Goal: Transaction & Acquisition: Purchase product/service

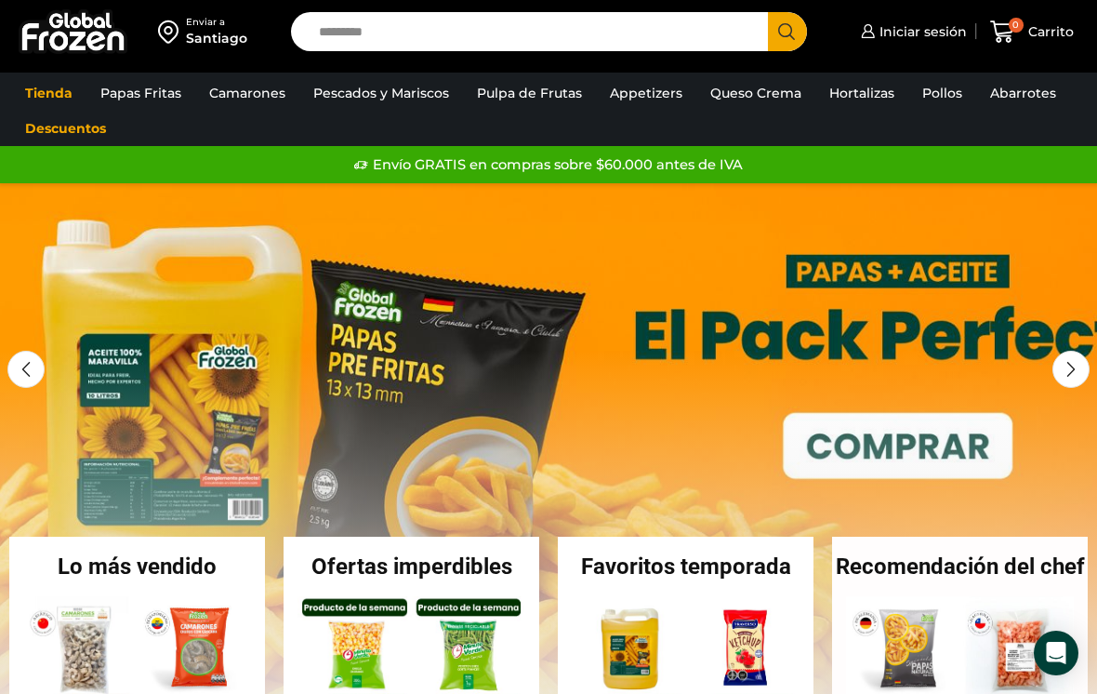
click at [905, 25] on span "Iniciar sesión" at bounding box center [921, 31] width 92 height 19
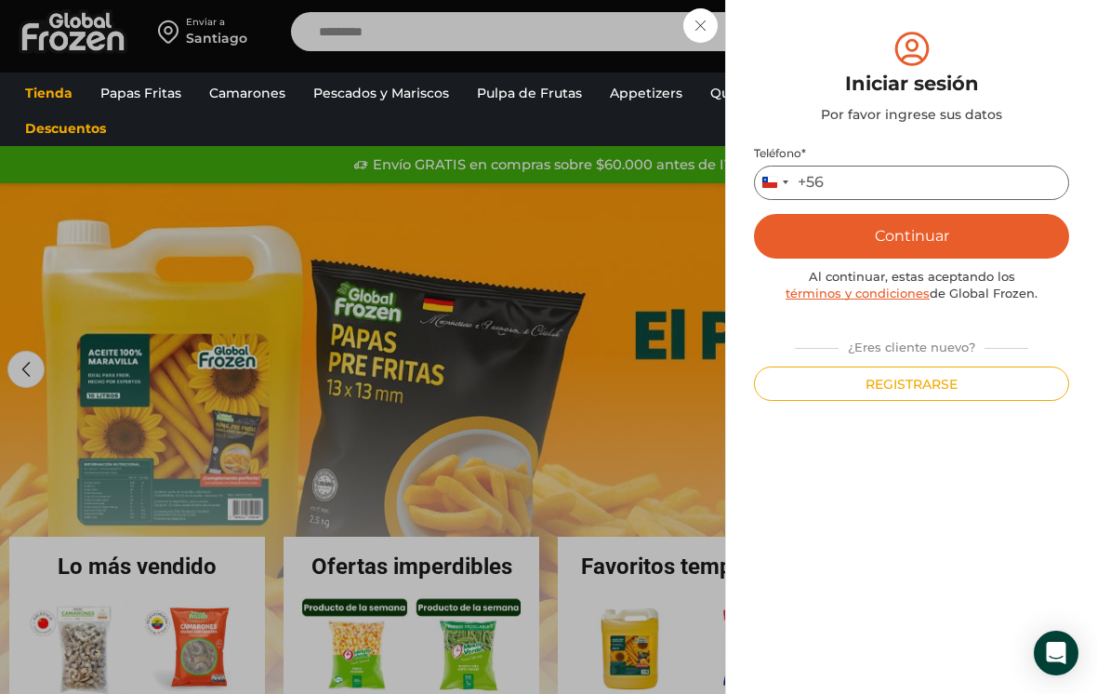
click at [884, 169] on input "Teléfono *" at bounding box center [911, 183] width 315 height 34
type input "*********"
click at [822, 252] on button "Continuar" at bounding box center [911, 236] width 315 height 45
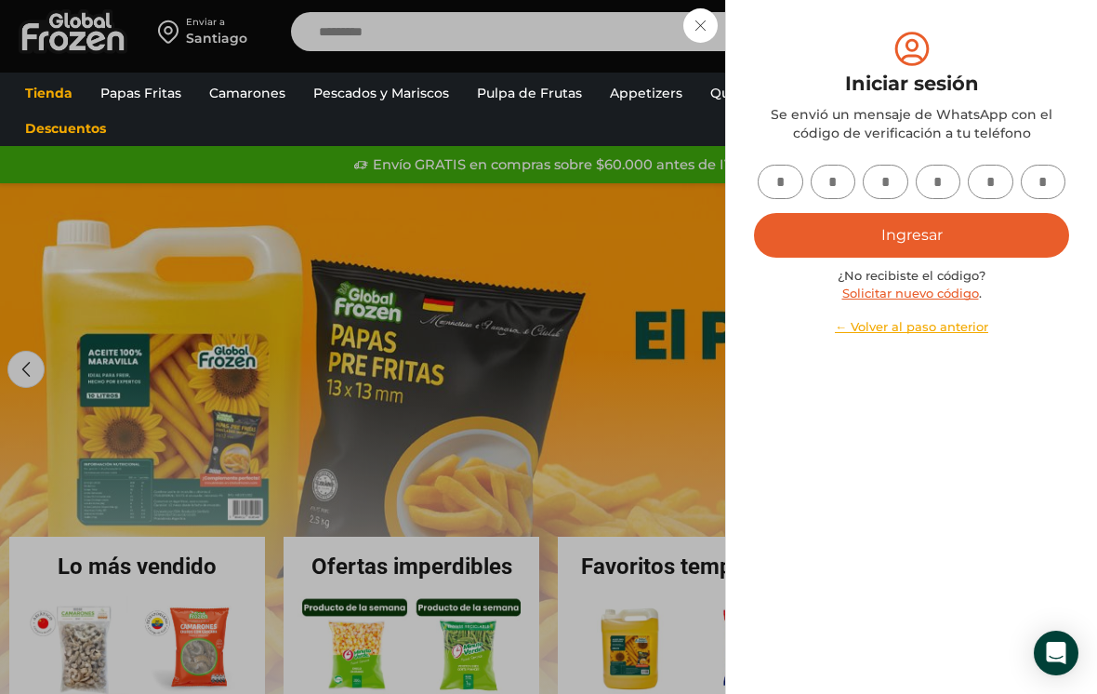
click at [780, 179] on input "text" at bounding box center [781, 182] width 46 height 34
type input "*"
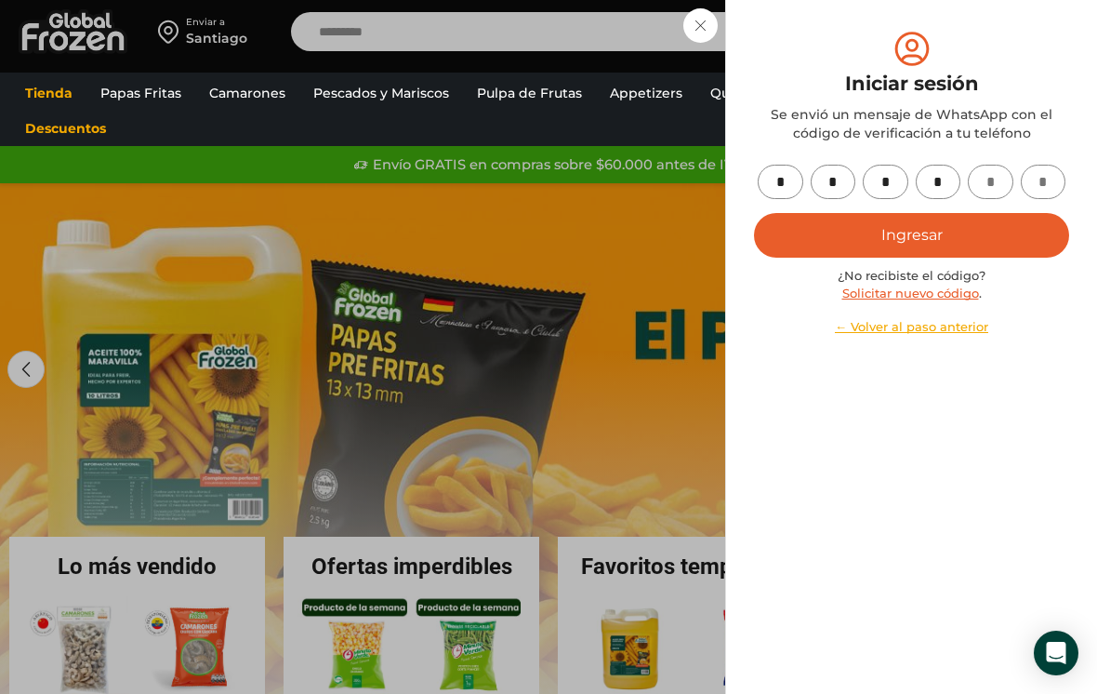
type input "*"
click at [992, 221] on button "Ingresar" at bounding box center [911, 235] width 315 height 45
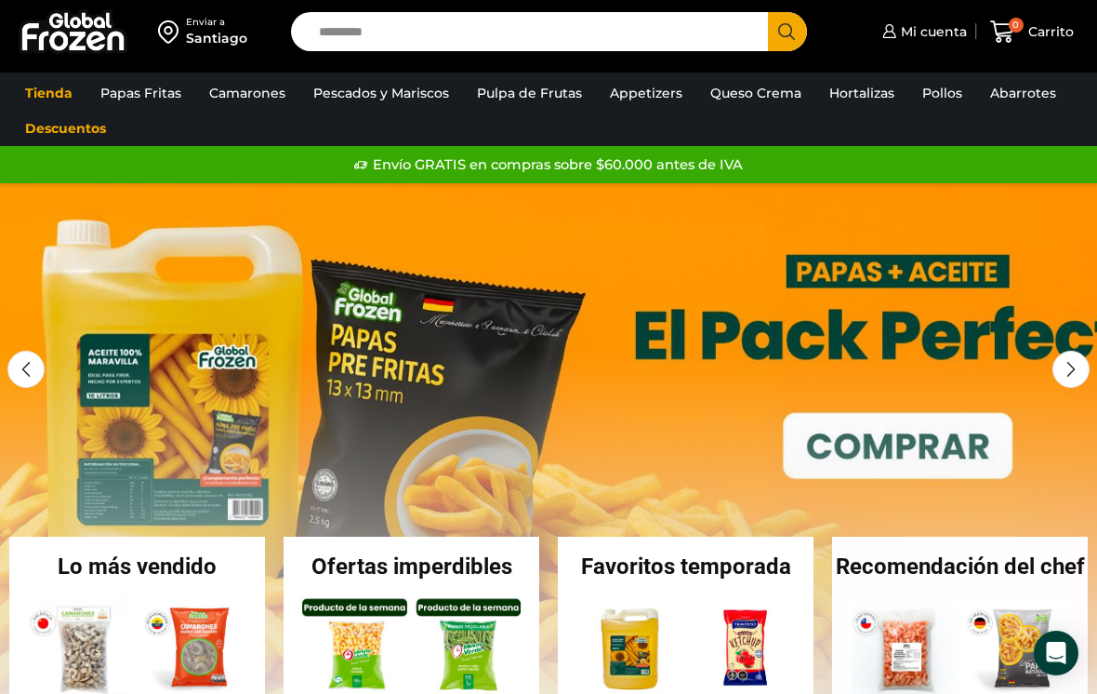
click at [0, 0] on link "Papas [PERSON_NAME]" at bounding box center [0, 0] width 0 height 0
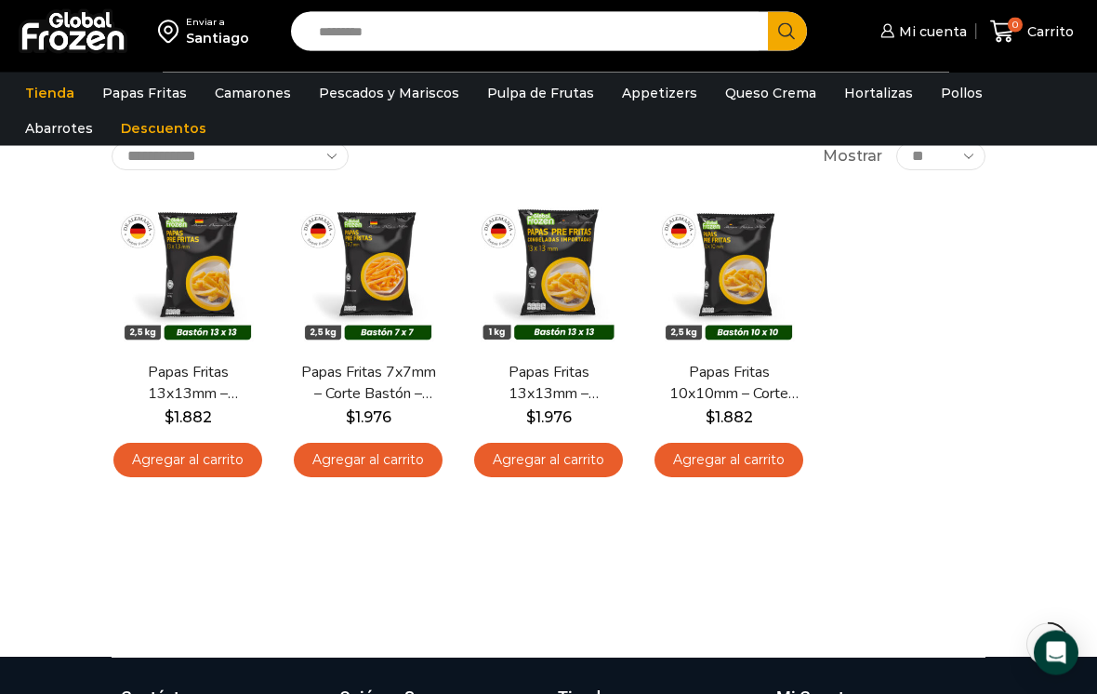
scroll to position [122, 0]
click at [371, 443] on link "Agregar al carrito" at bounding box center [368, 460] width 149 height 34
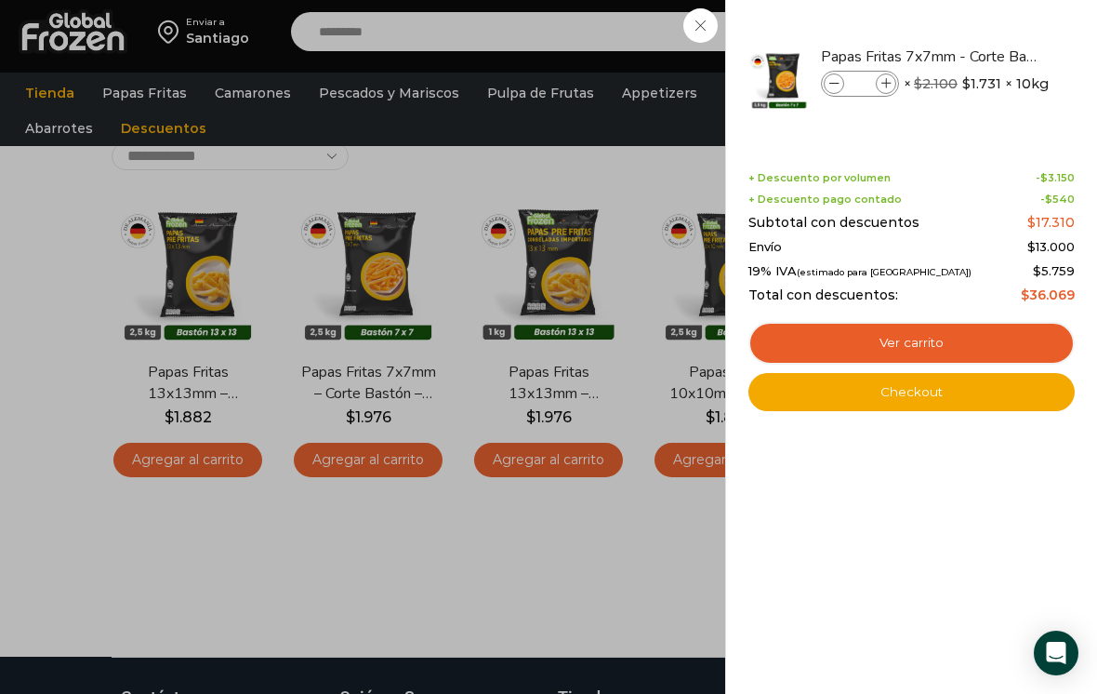
click at [836, 355] on link "Ver carrito" at bounding box center [912, 343] width 326 height 43
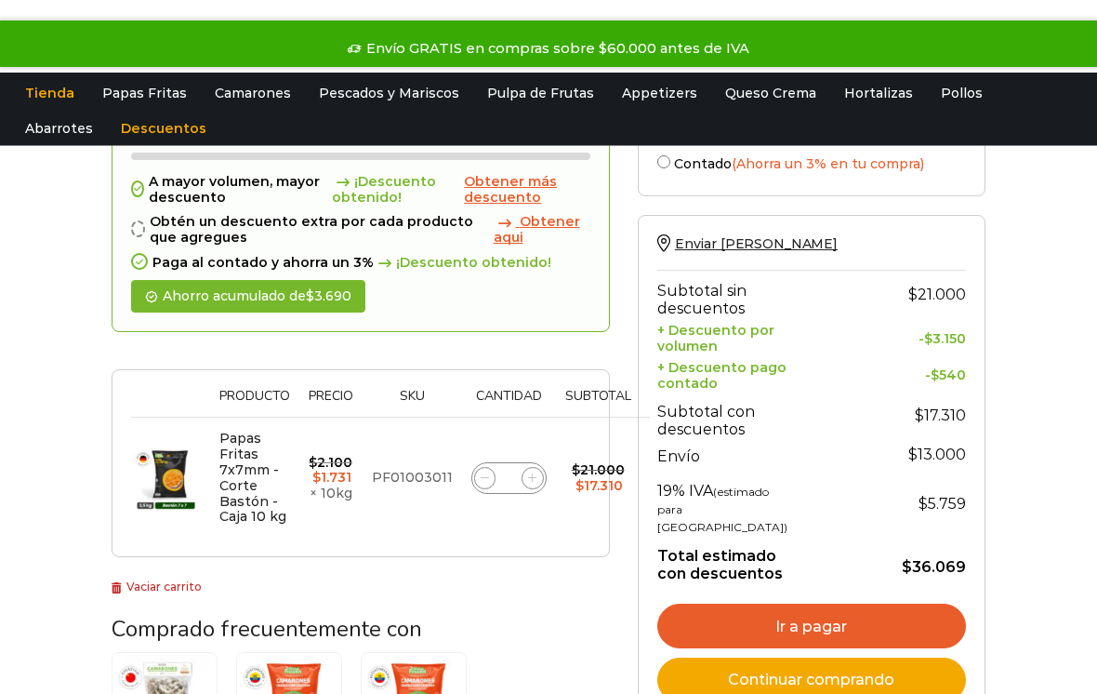
scroll to position [116, 0]
click at [530, 462] on td "Papas Fritas 7x7mm - Corte Bastón - Caja 10 kg cantidad *" at bounding box center [509, 478] width 94 height 120
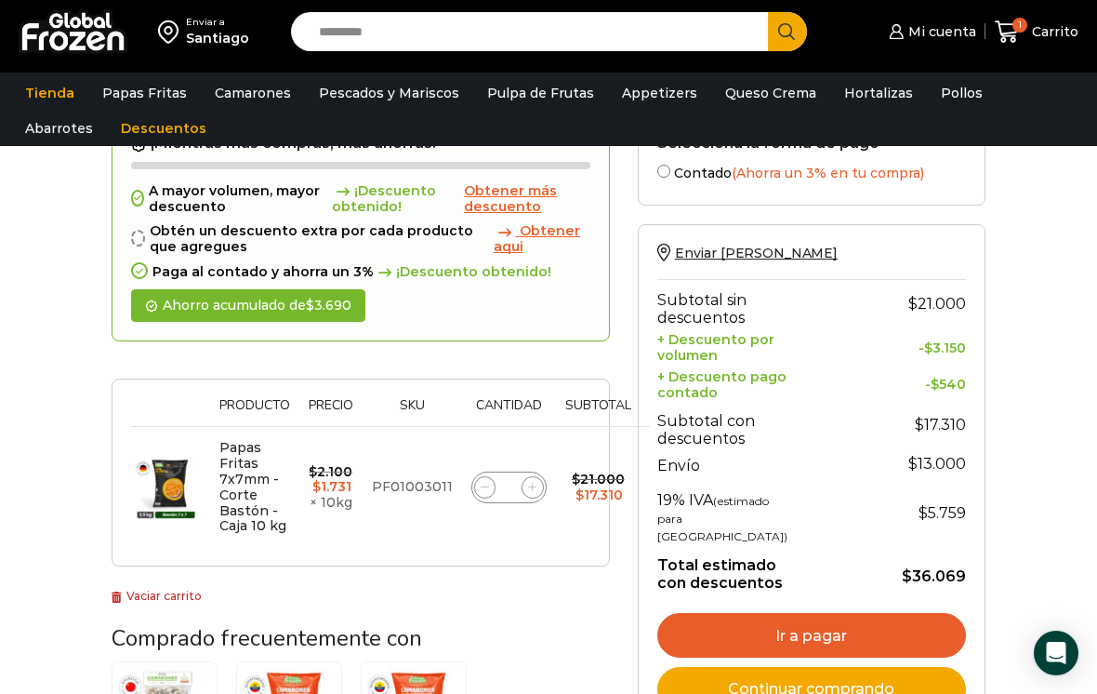
click at [515, 485] on input "*" at bounding box center [509, 487] width 26 height 26
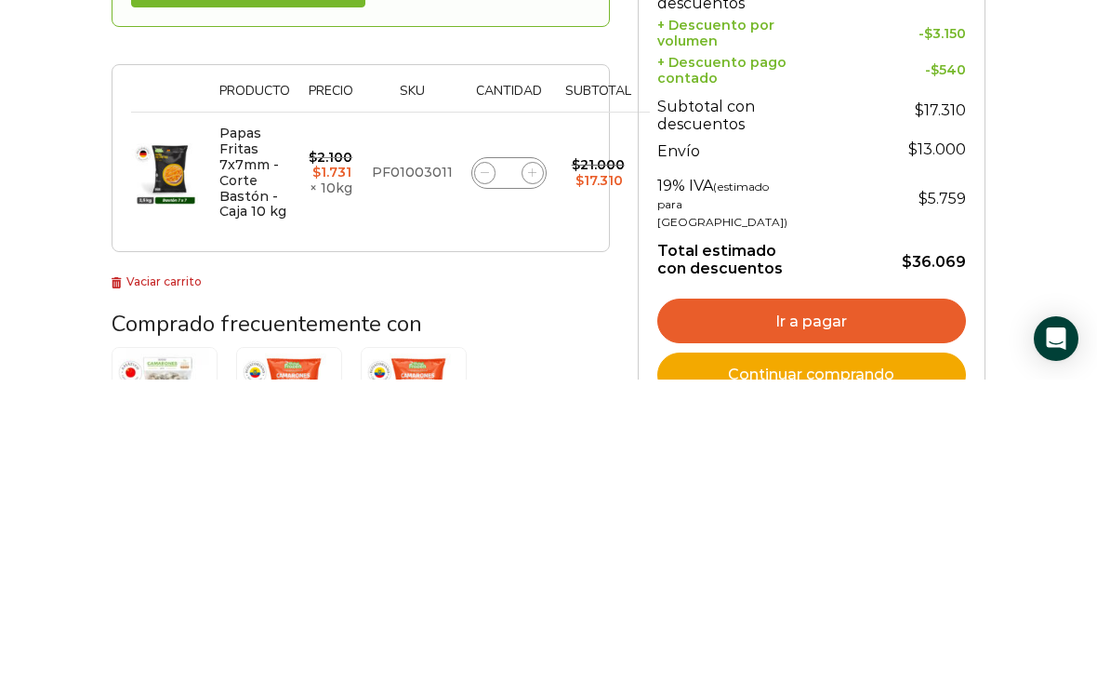
type input "*"
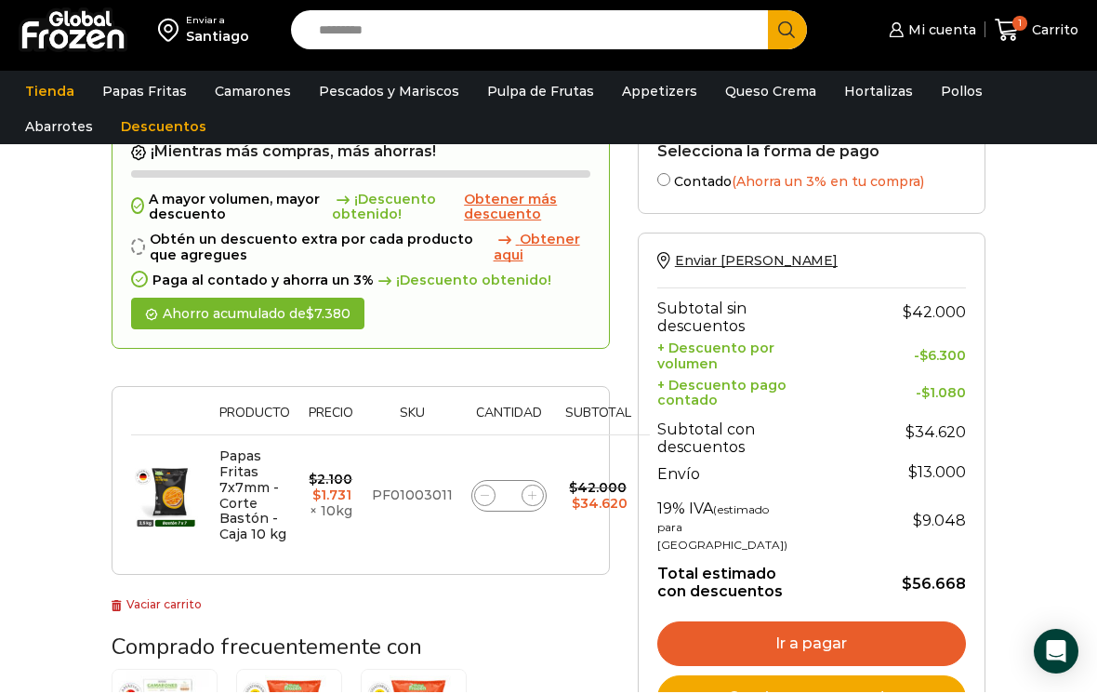
scroll to position [177, 0]
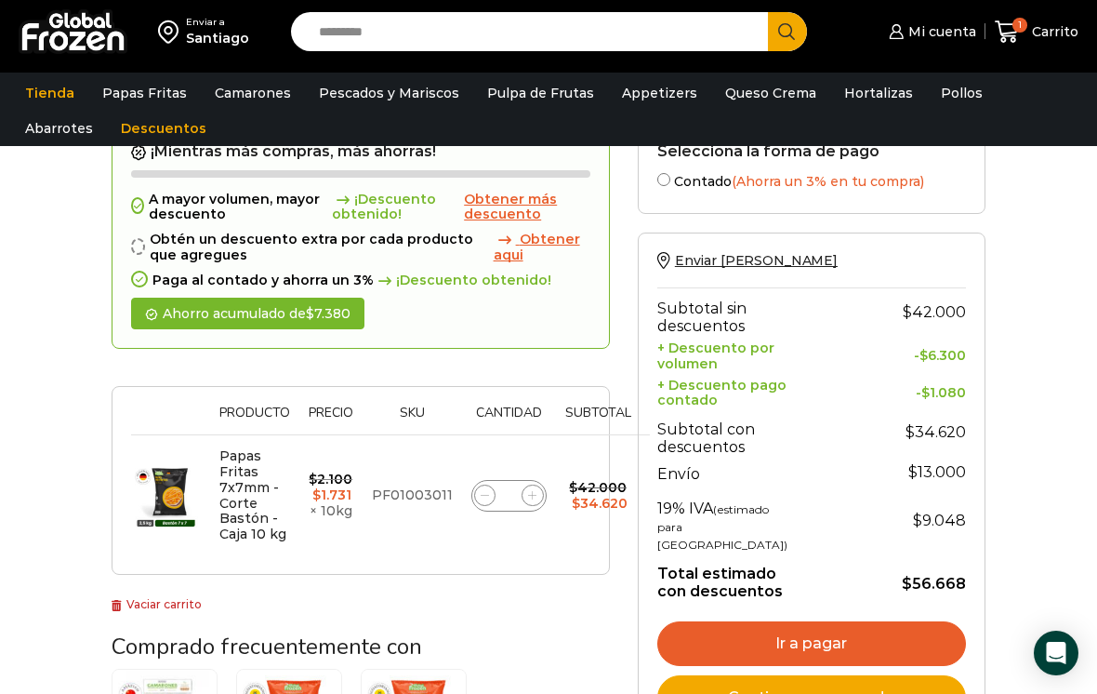
click at [527, 485] on span at bounding box center [533, 496] width 22 height 22
type input "*"
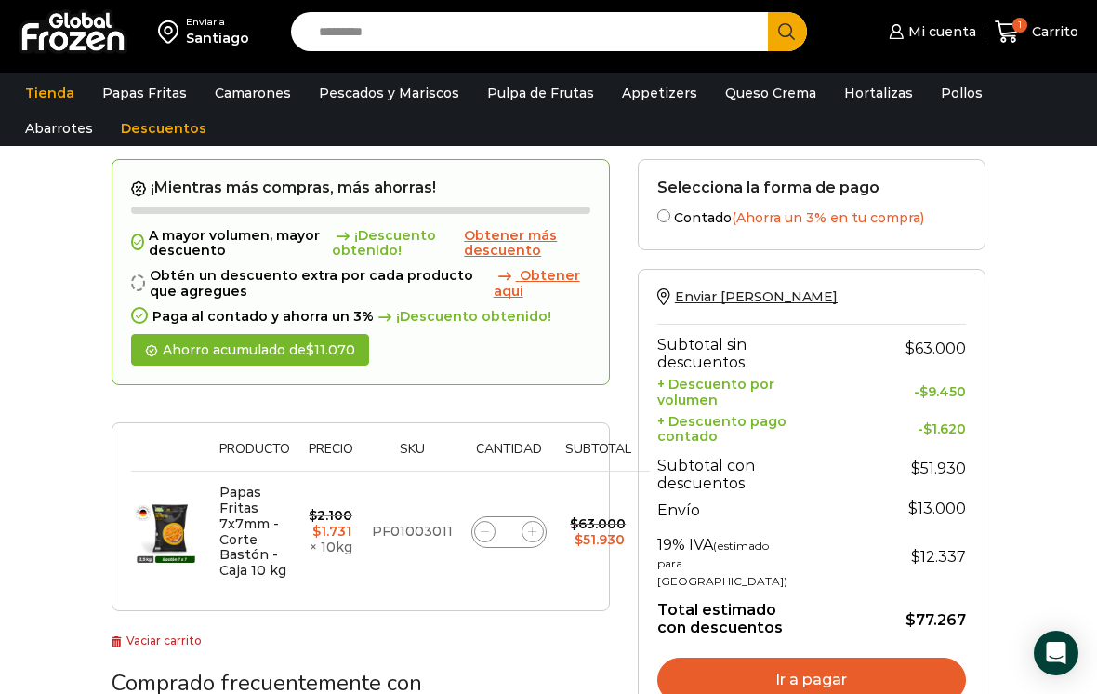
scroll to position [137, 0]
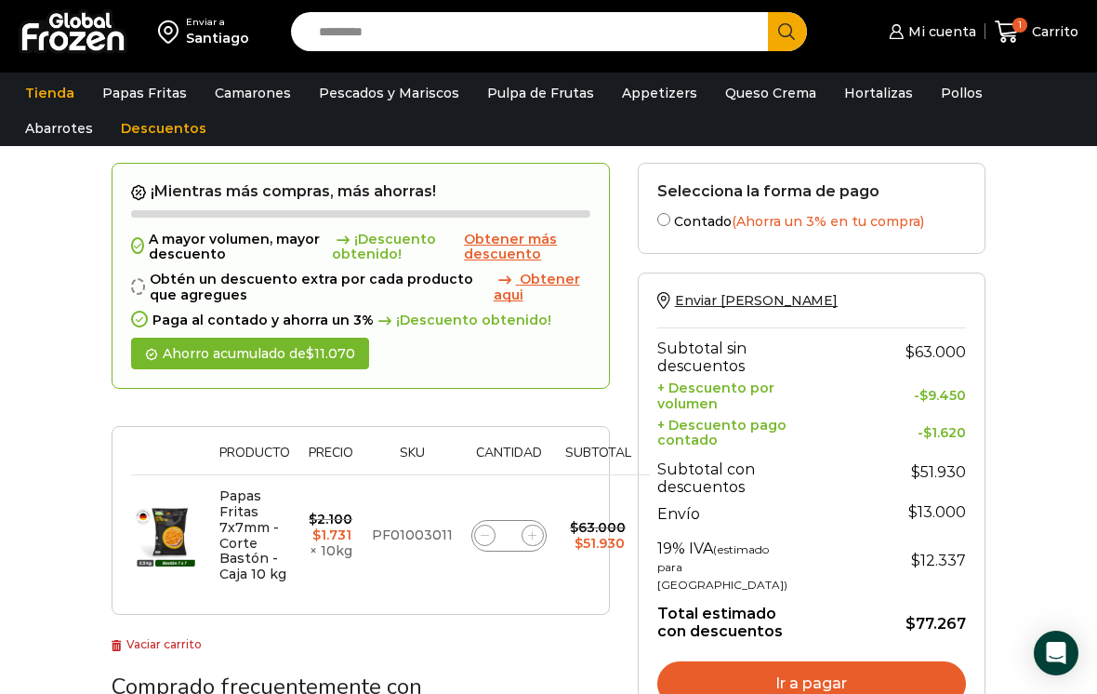
click at [937, 91] on link "Pollos" at bounding box center [962, 92] width 60 height 35
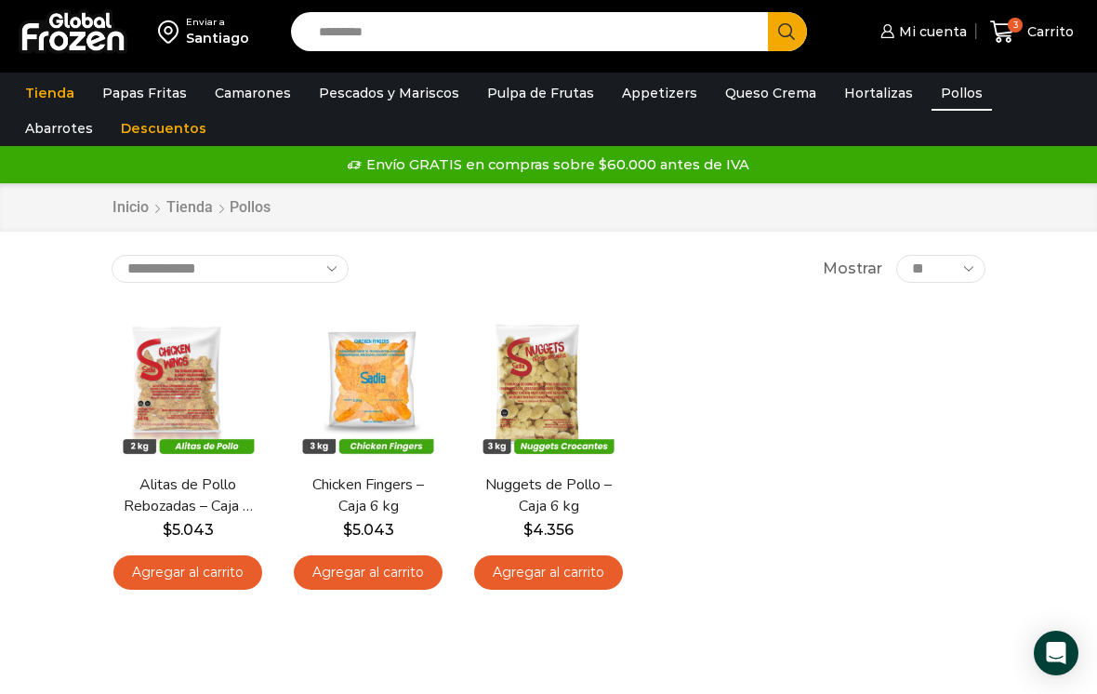
click at [219, 561] on link "Agregar al carrito" at bounding box center [187, 572] width 149 height 34
click at [571, 558] on link "Agregar al carrito" at bounding box center [548, 572] width 149 height 34
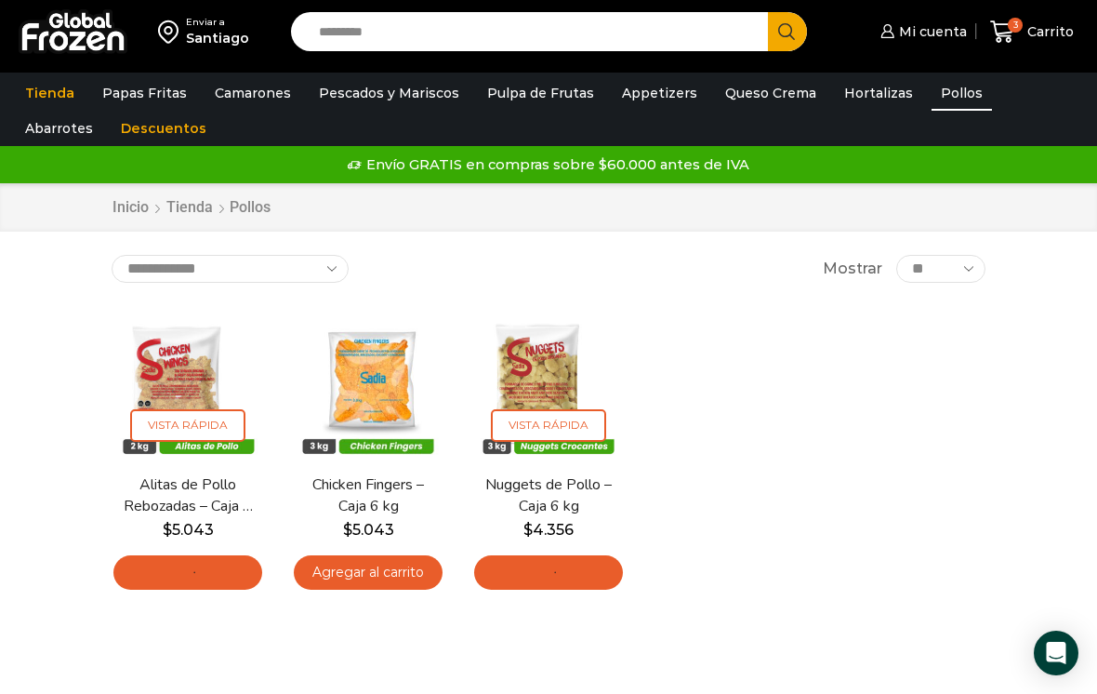
click at [367, 568] on link "Agregar al carrito" at bounding box center [368, 572] width 149 height 34
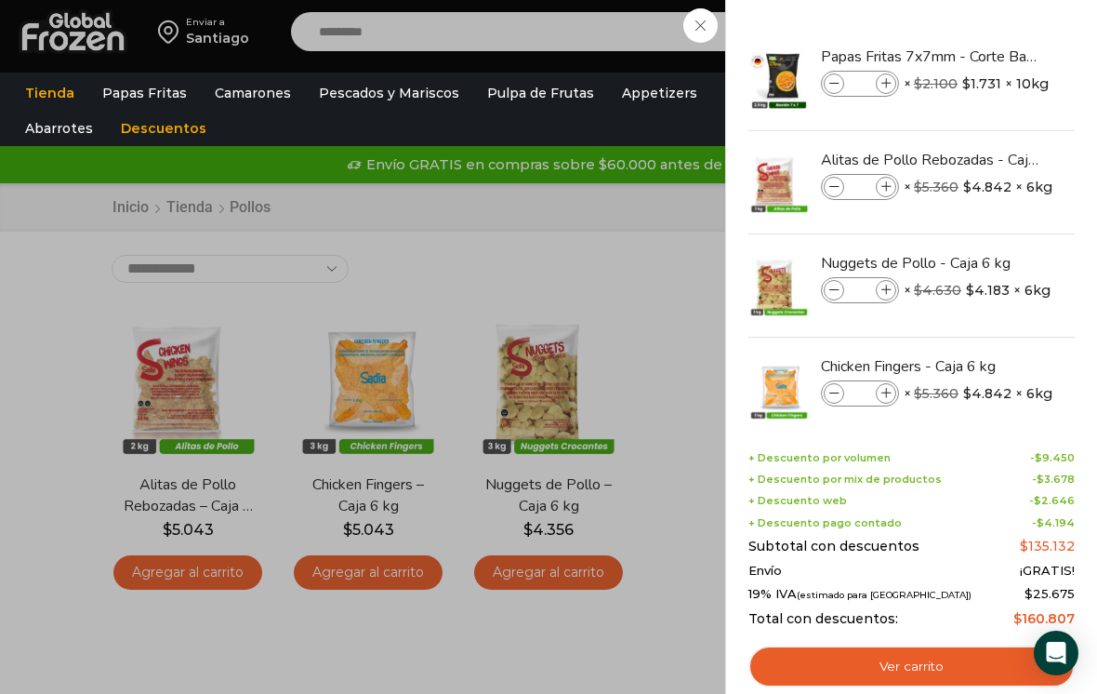
click at [1055, 258] on img "Eliminar Nuggets de Pollo - Caja 6 kg del carrito" at bounding box center [1062, 262] width 21 height 21
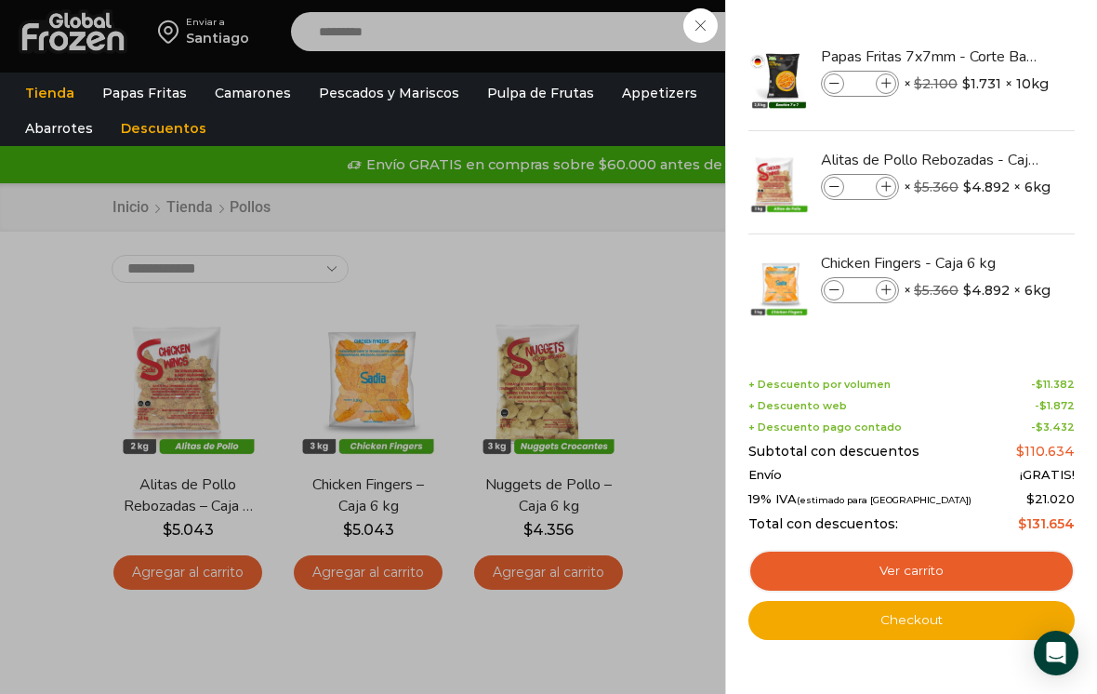
click at [951, 614] on link "Checkout" at bounding box center [912, 620] width 326 height 39
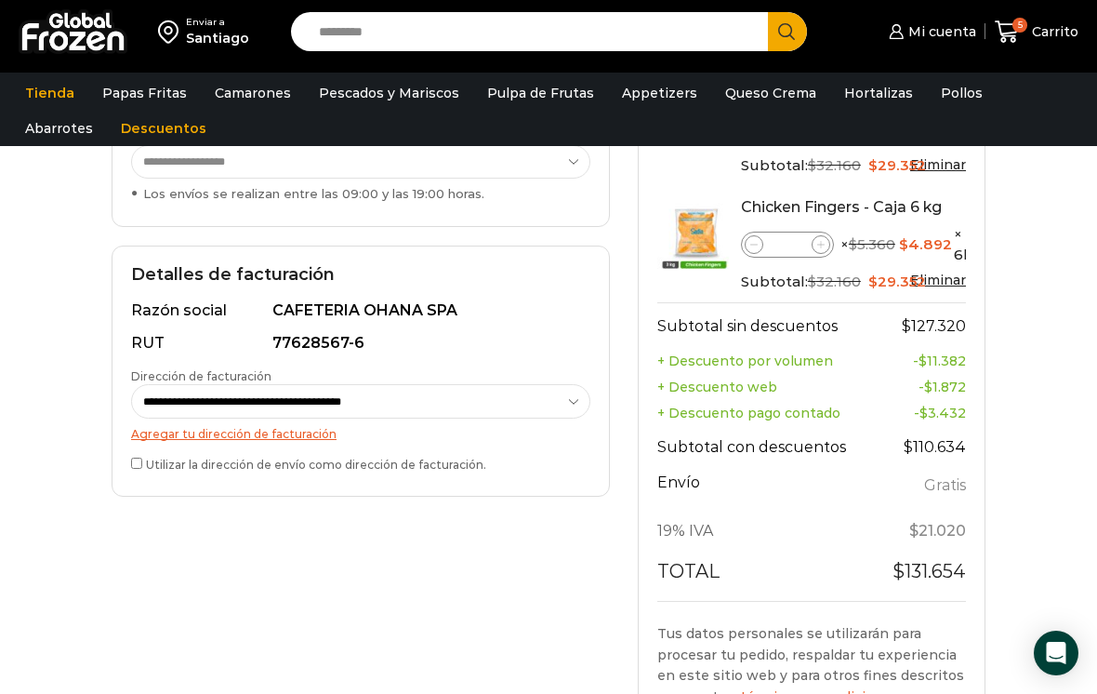
scroll to position [471, 0]
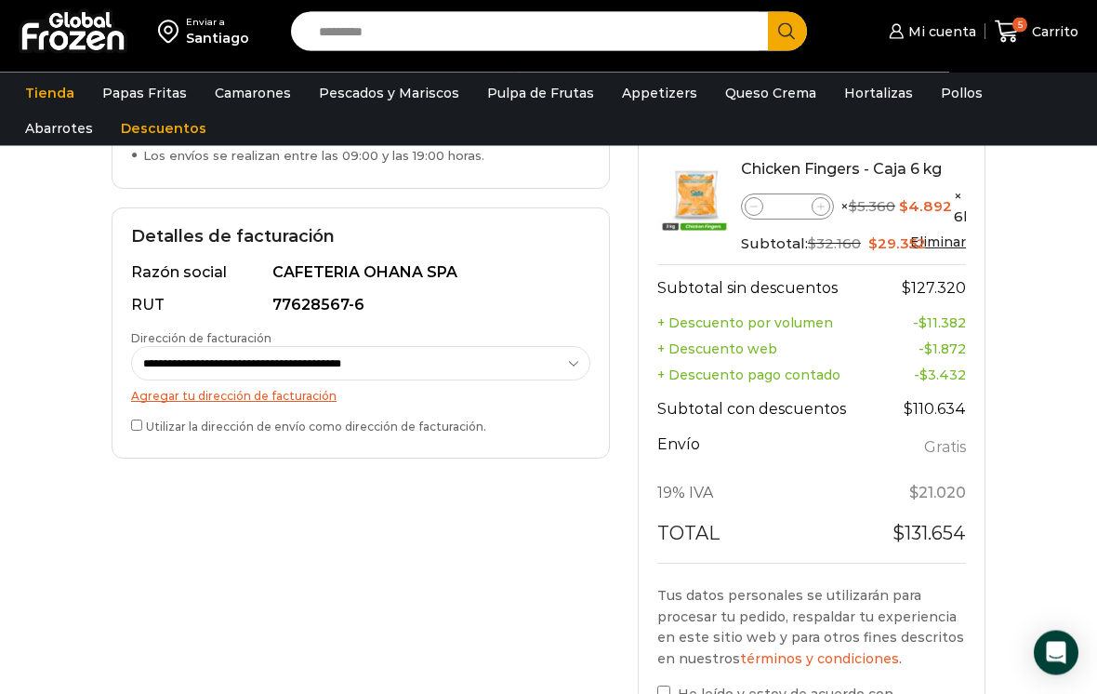
click at [142, 417] on label "Utilizar la dirección de envío como dirección de facturación." at bounding box center [360, 426] width 459 height 19
click at [675, 683] on label "He leído y estoy de acuerdo con los términos y condiciones de la web. *" at bounding box center [812, 705] width 309 height 44
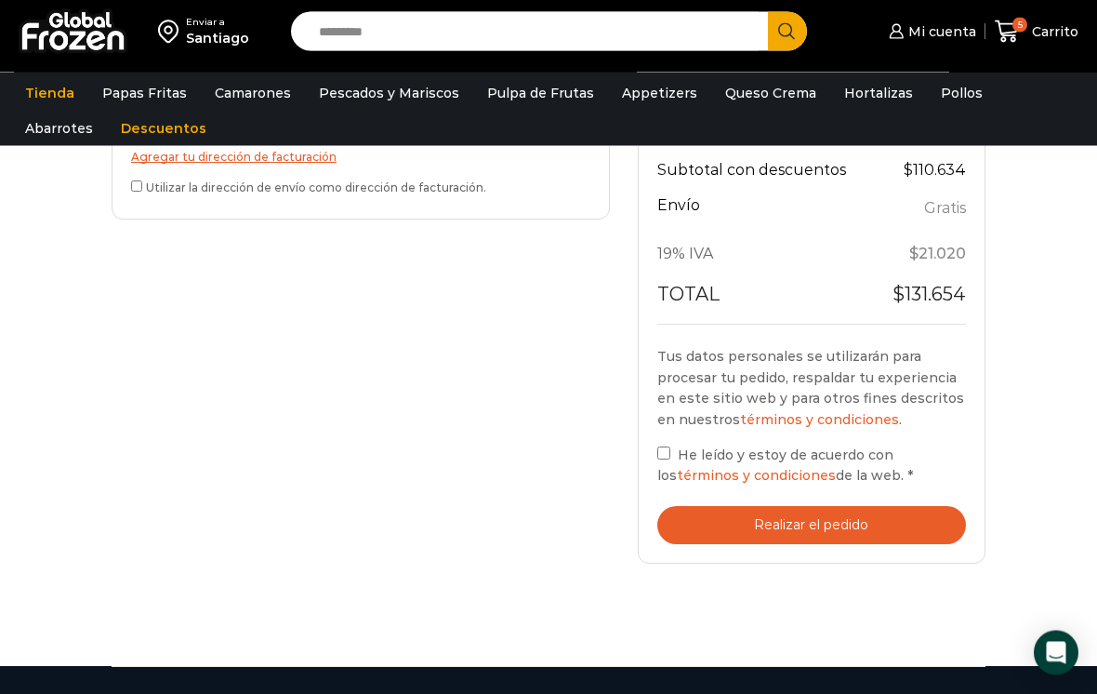
scroll to position [725, 0]
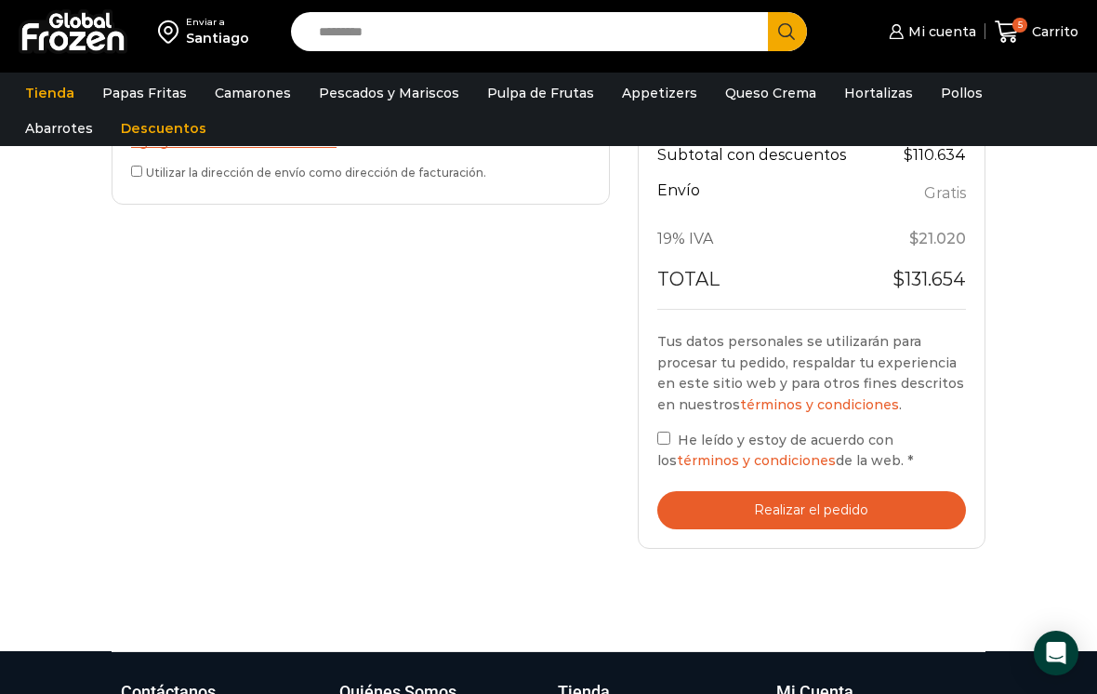
click at [884, 491] on button "Realizar el pedido" at bounding box center [812, 510] width 309 height 38
